Goal: Check status: Check status

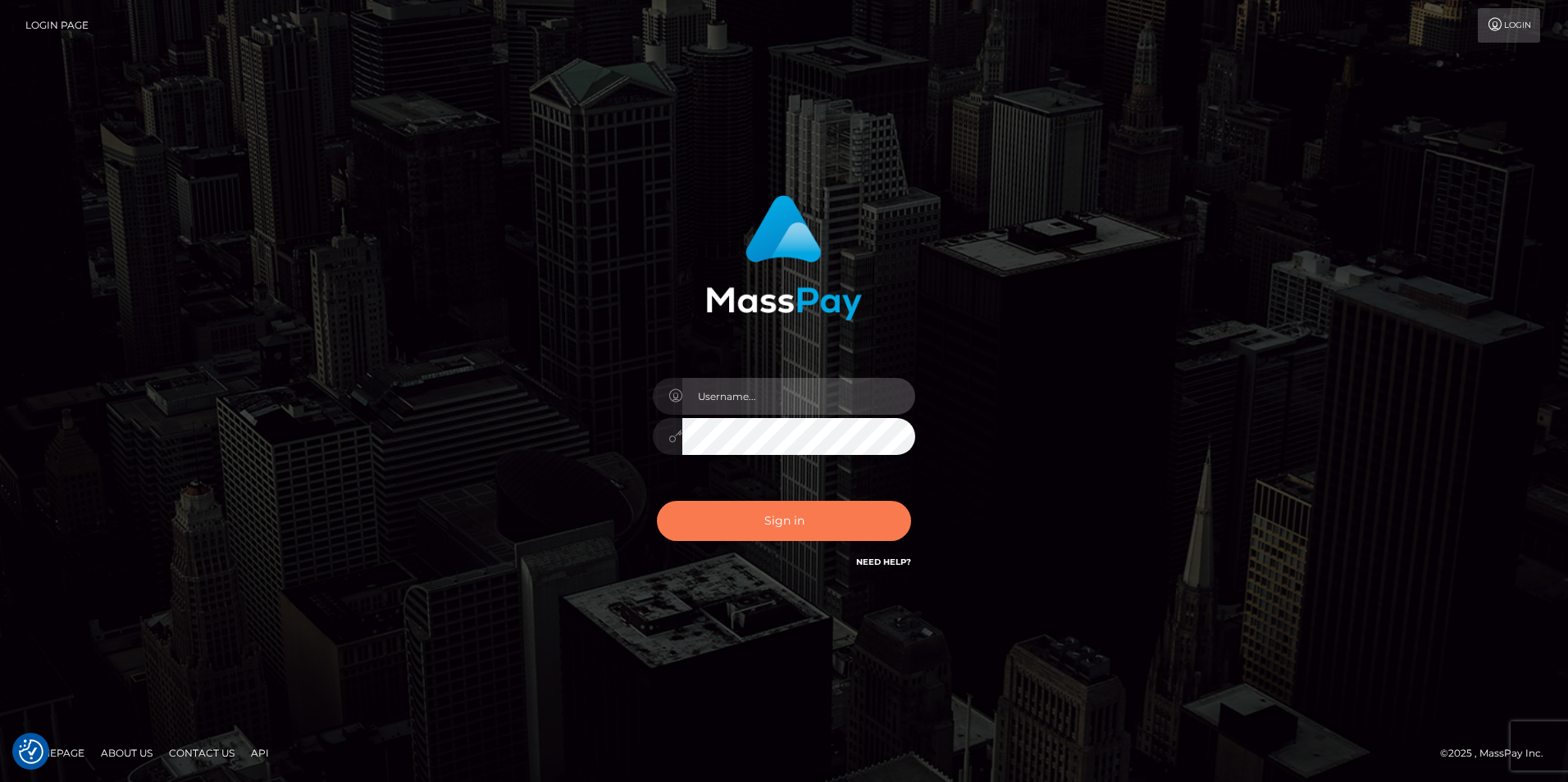
type input "Simone Hayward"
click at [821, 515] on button "Sign in" at bounding box center [784, 521] width 254 height 40
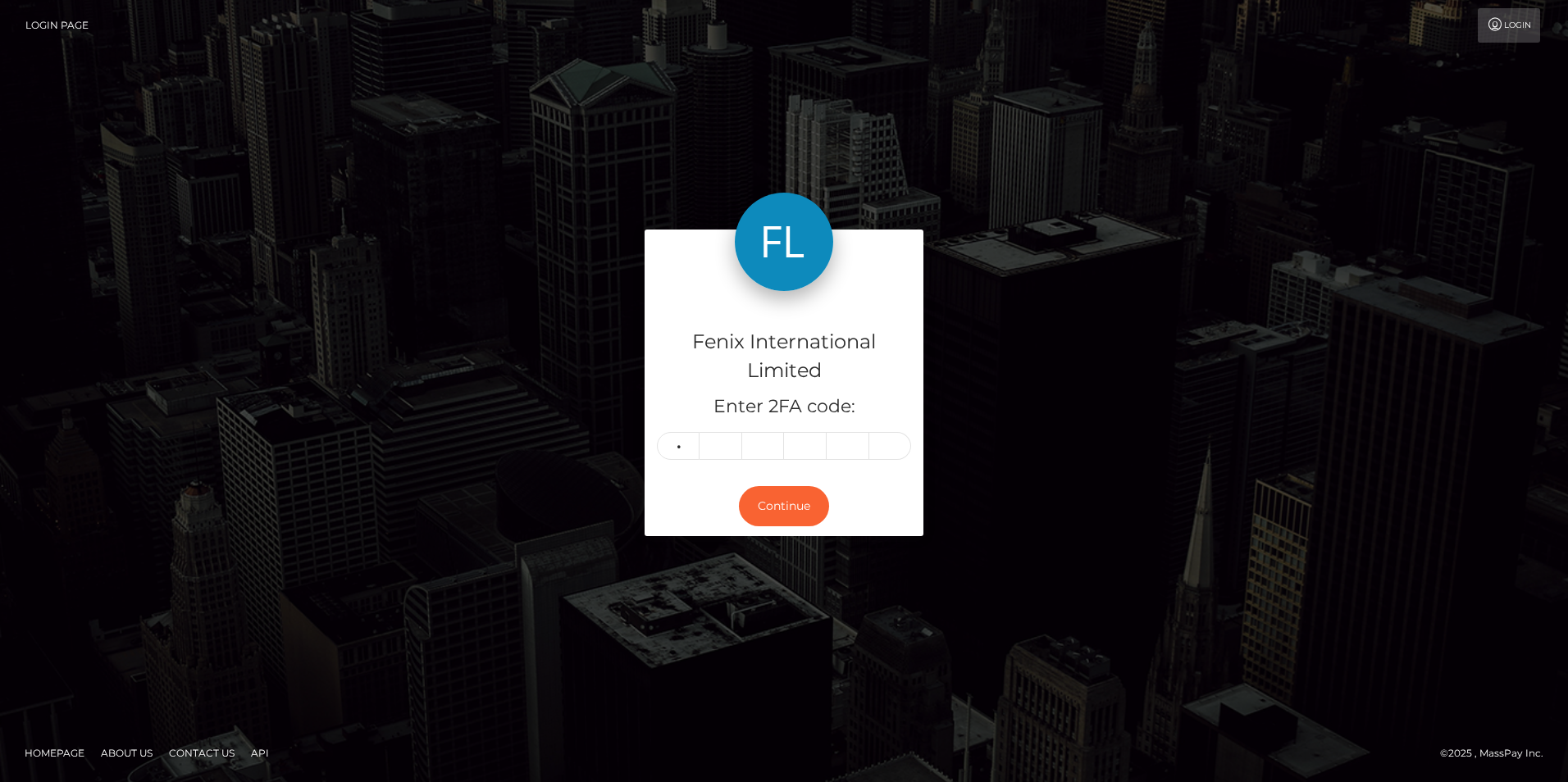
type input "8"
type input "4"
type input "3"
type input "7"
type input "2"
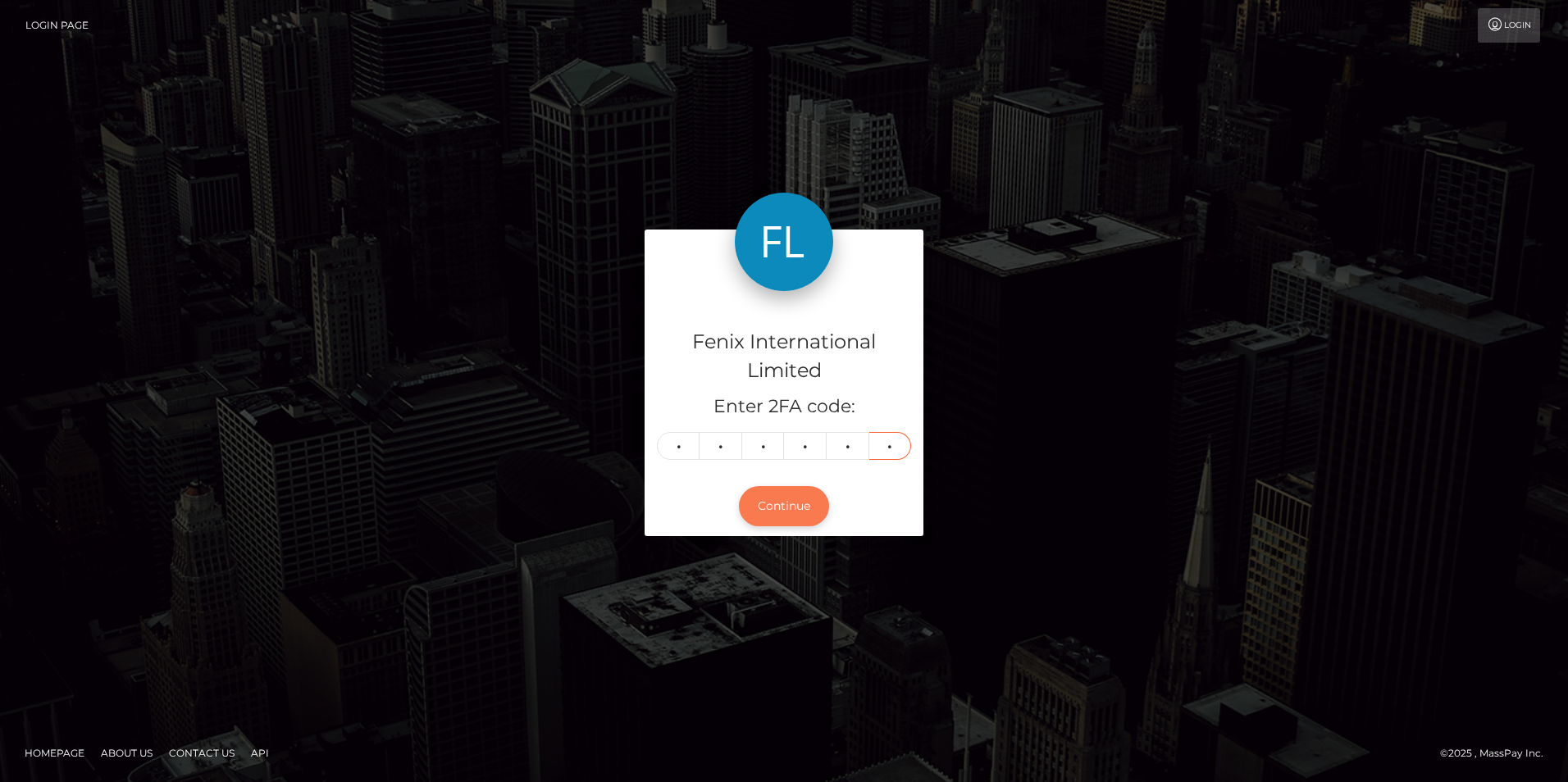
type input "0"
click at [788, 508] on button "Continue" at bounding box center [784, 506] width 90 height 40
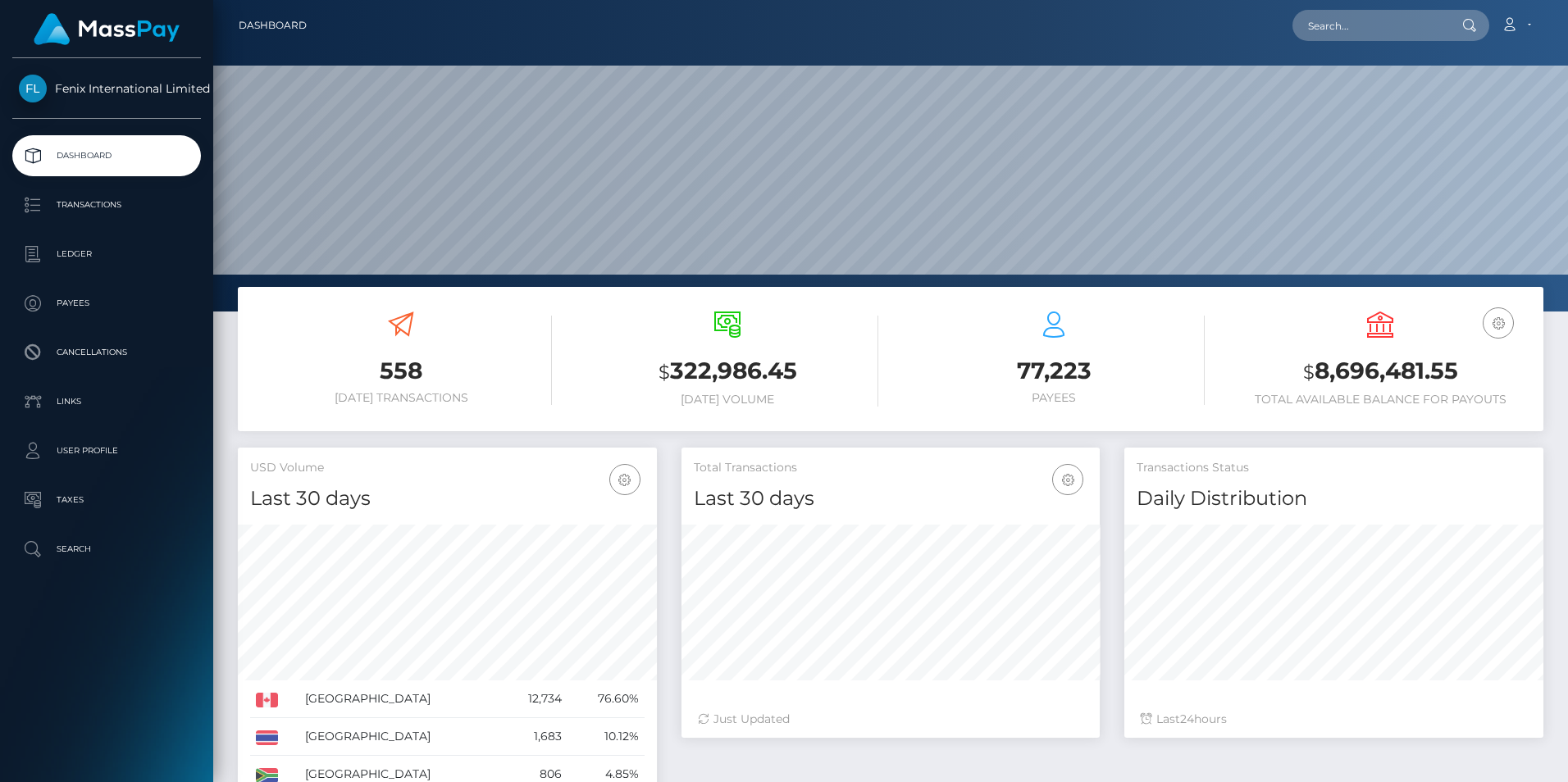
scroll to position [291, 418]
click at [85, 250] on p "Ledger" at bounding box center [107, 254] width 176 height 24
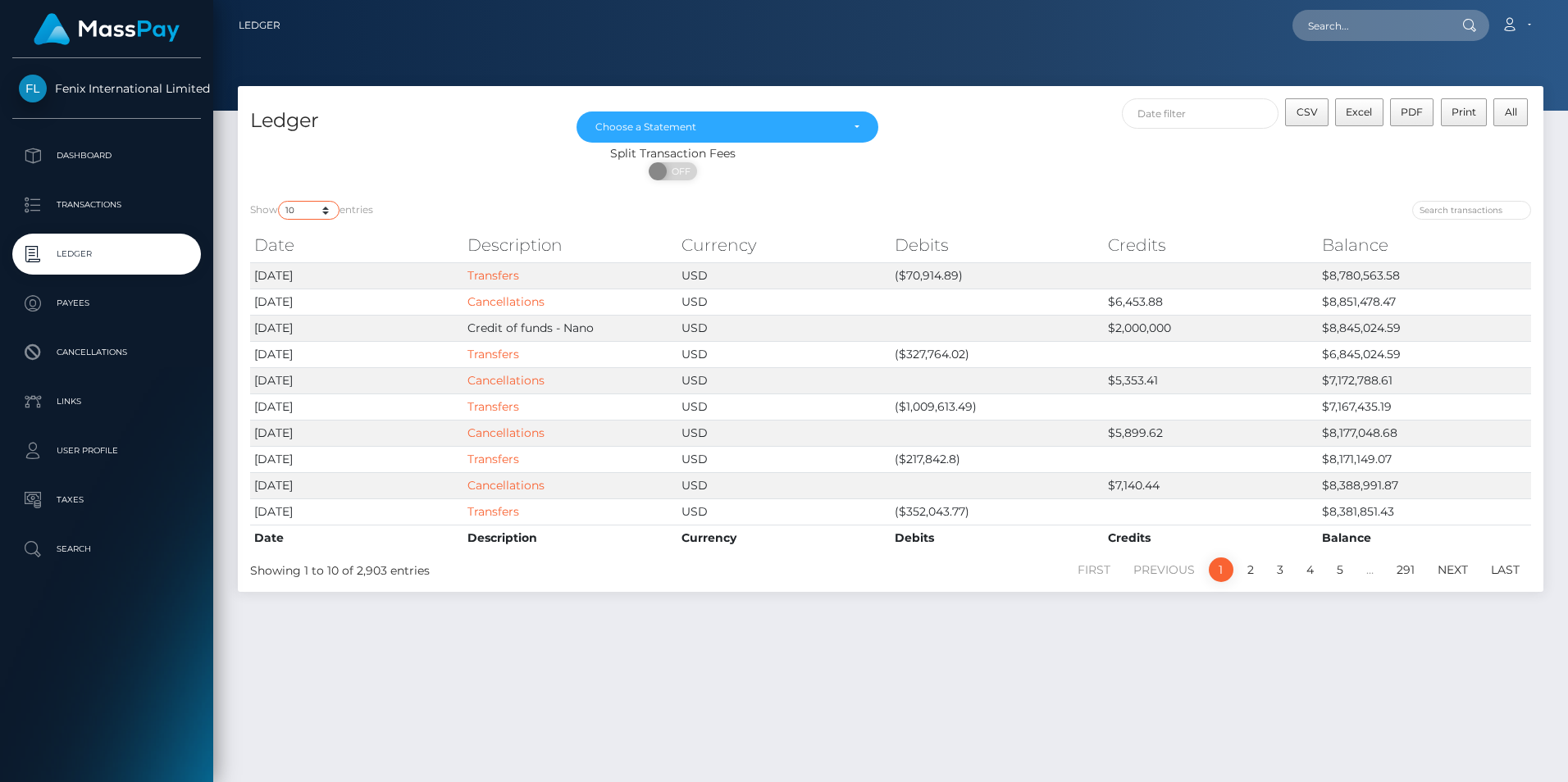
click at [312, 203] on select "10 25 50 100 250" at bounding box center [309, 210] width 62 height 19
select select "25"
click at [280, 201] on select "10 25 50 100 250" at bounding box center [309, 210] width 62 height 19
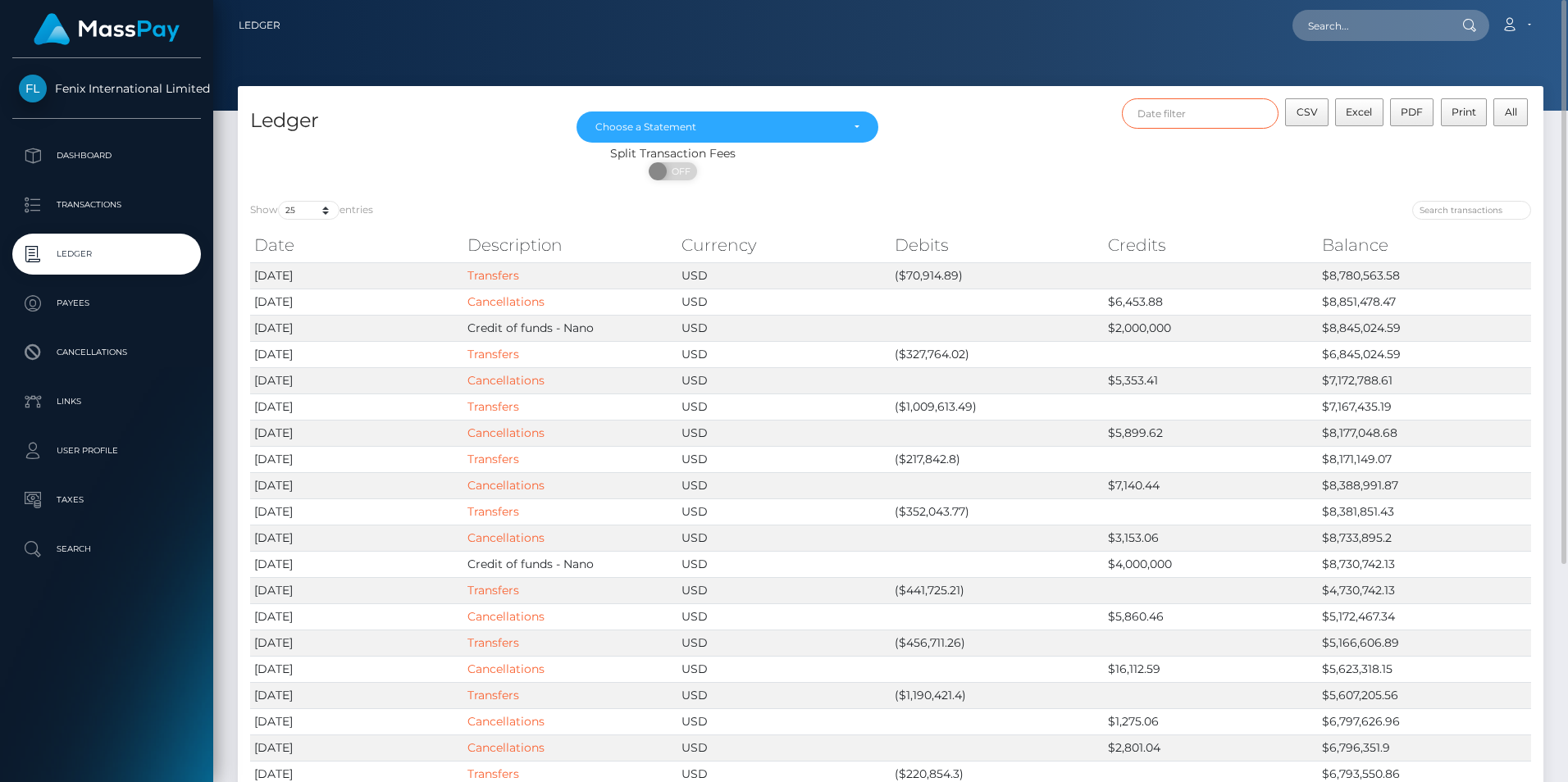
drag, startPoint x: 1200, startPoint y: 100, endPoint x: 1208, endPoint y: 119, distance: 20.6
click at [1200, 100] on input "text" at bounding box center [1200, 113] width 157 height 30
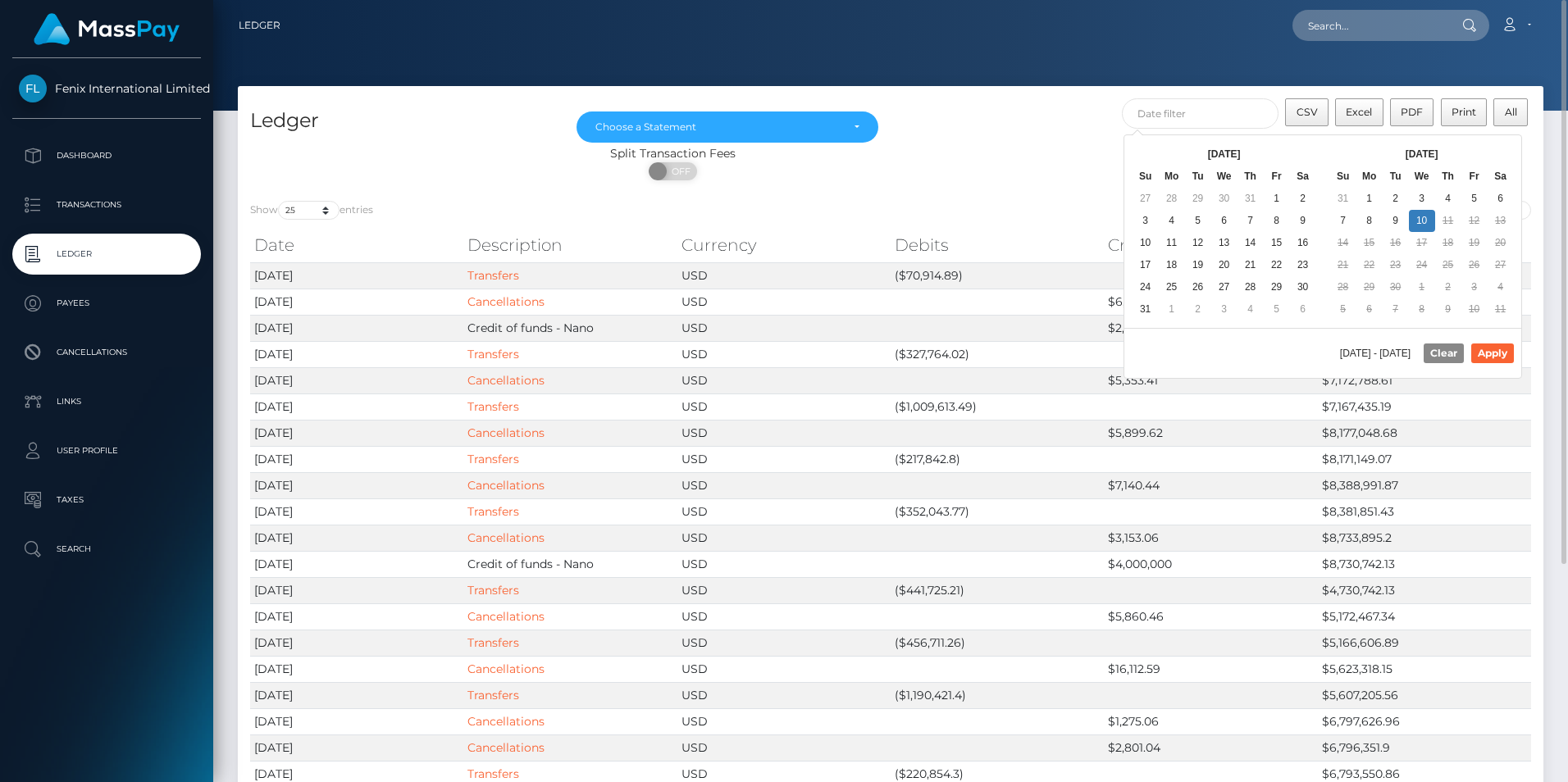
drag, startPoint x: 907, startPoint y: 151, endPoint x: 916, endPoint y: 153, distance: 9.2
click at [907, 151] on div "Split Transaction Fees" at bounding box center [673, 153] width 870 height 17
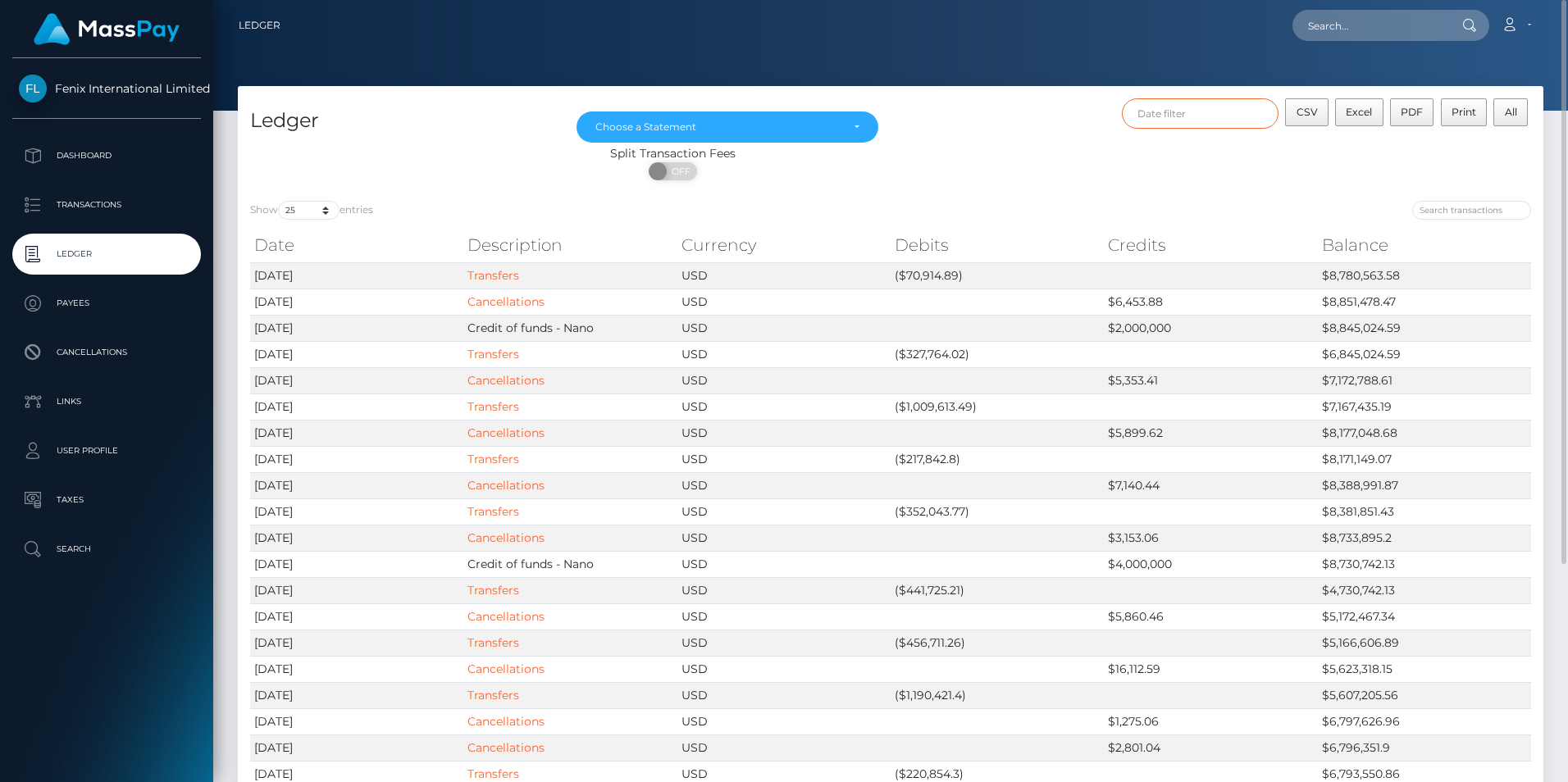
click at [1238, 112] on input "text" at bounding box center [1200, 113] width 157 height 30
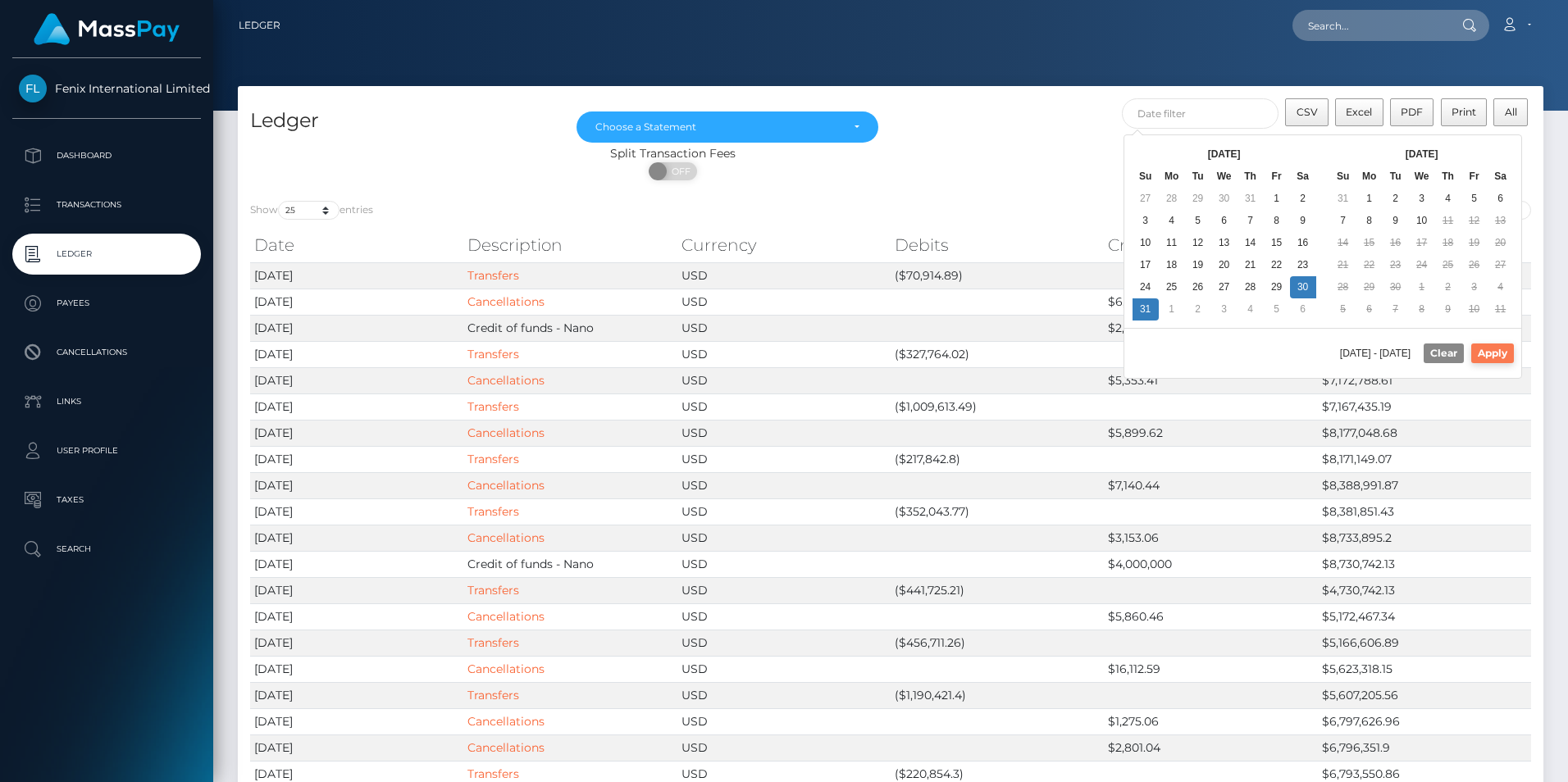
click at [1488, 345] on button "Apply" at bounding box center [1493, 353] width 43 height 20
type input "[DATE] - [DATE]"
